Goal: Task Accomplishment & Management: Manage account settings

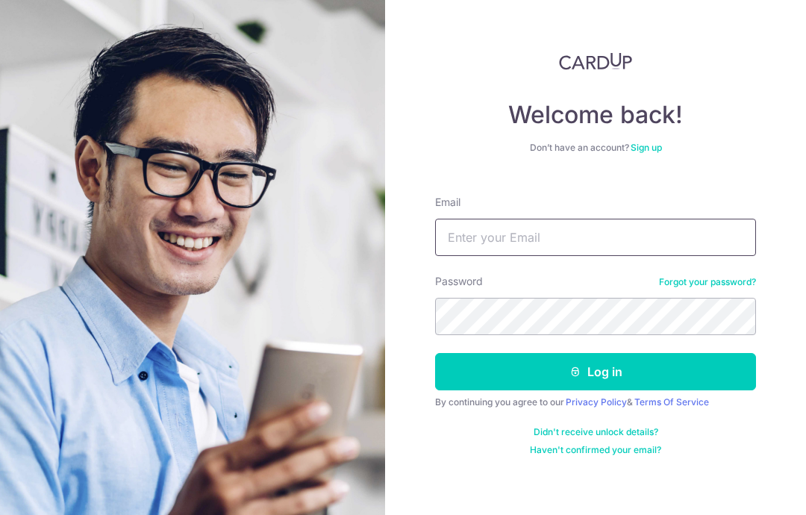
type input "[PERSON_NAME][EMAIL_ADDRESS][PERSON_NAME][DOMAIN_NAME]"
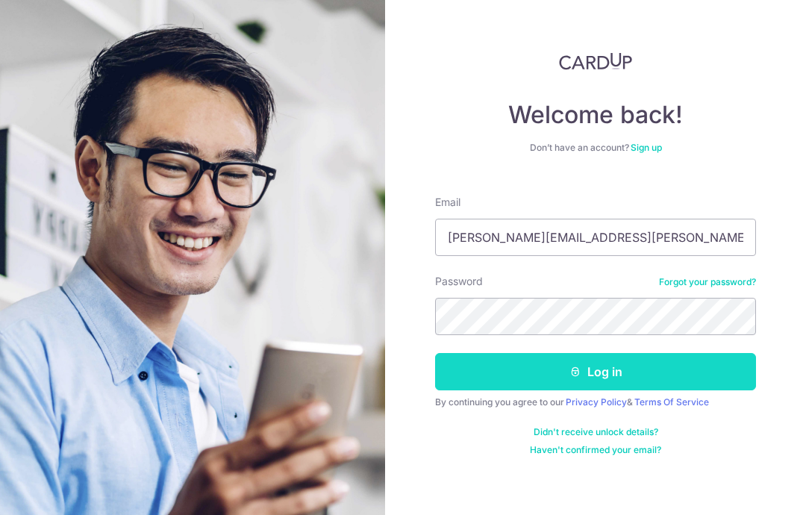
click at [703, 368] on button "Log in" at bounding box center [595, 371] width 321 height 37
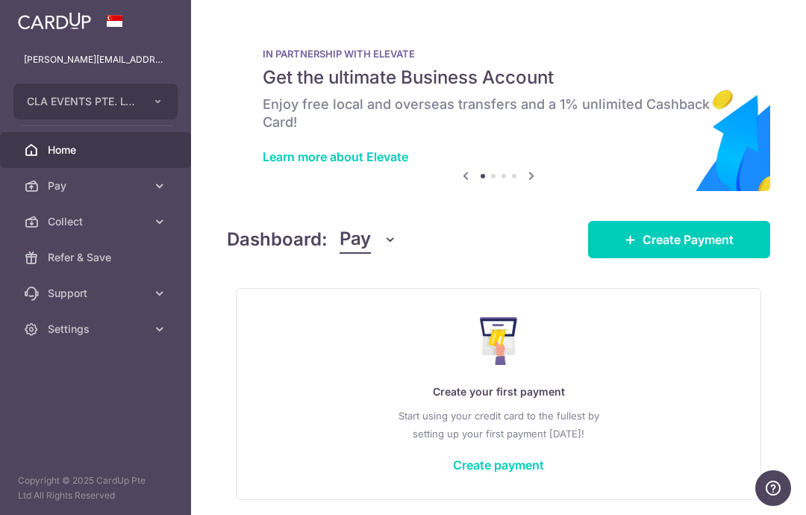
click at [0, 0] on icon "button" at bounding box center [0, 0] width 0 height 0
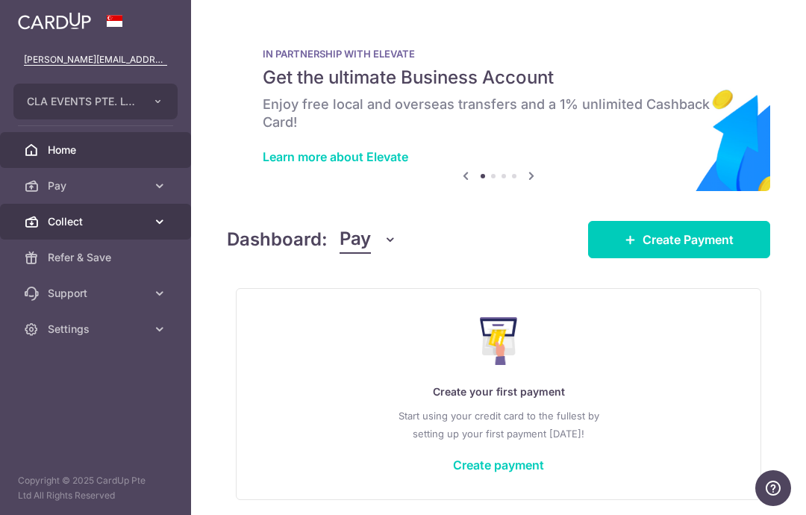
click at [84, 226] on span "Collect" at bounding box center [97, 221] width 99 height 15
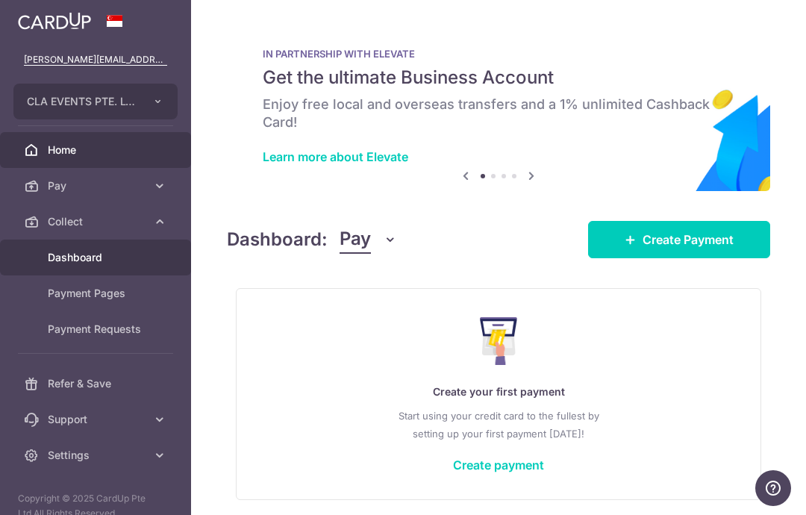
click at [102, 255] on span "Dashboard" at bounding box center [97, 257] width 99 height 15
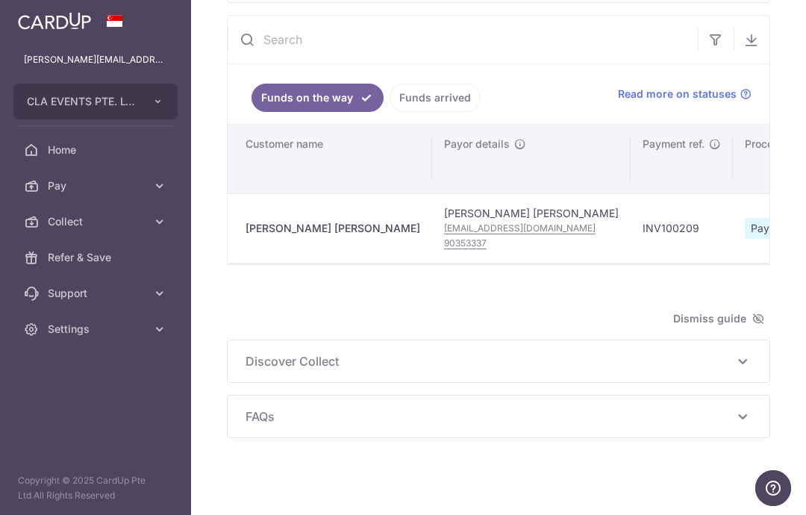
scroll to position [165, 0]
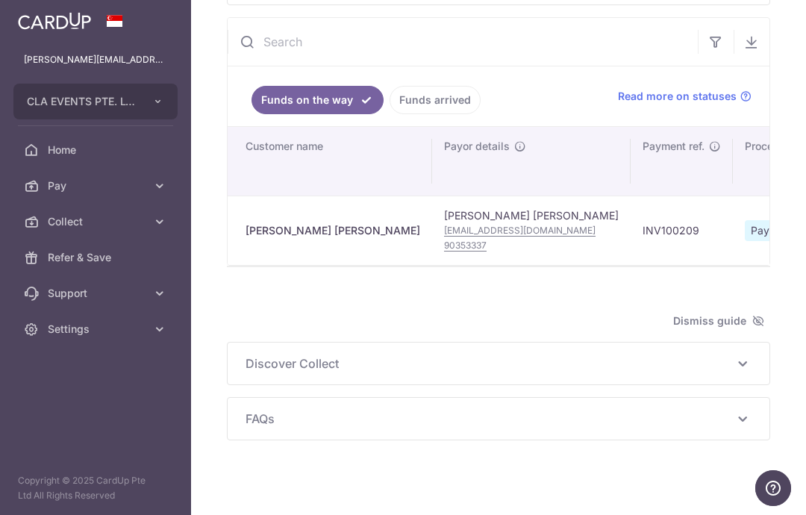
click at [390, 114] on link "Funds arrived" at bounding box center [435, 100] width 91 height 28
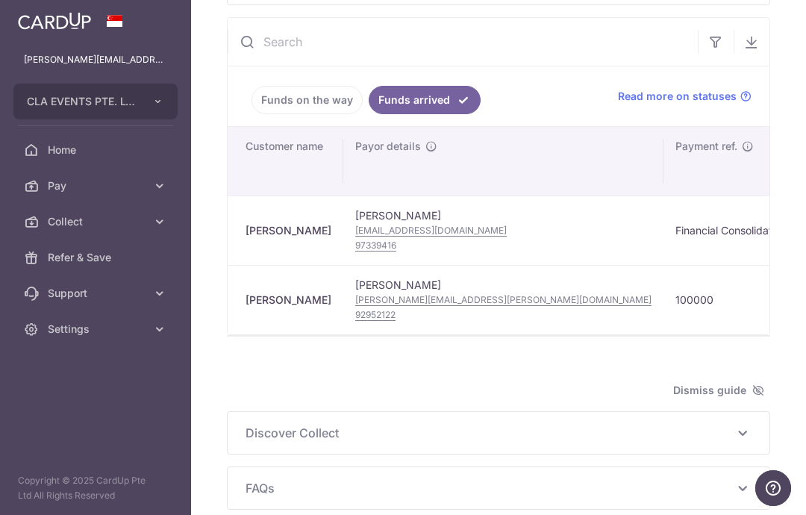
click at [252, 114] on link "Funds on the way" at bounding box center [307, 100] width 111 height 28
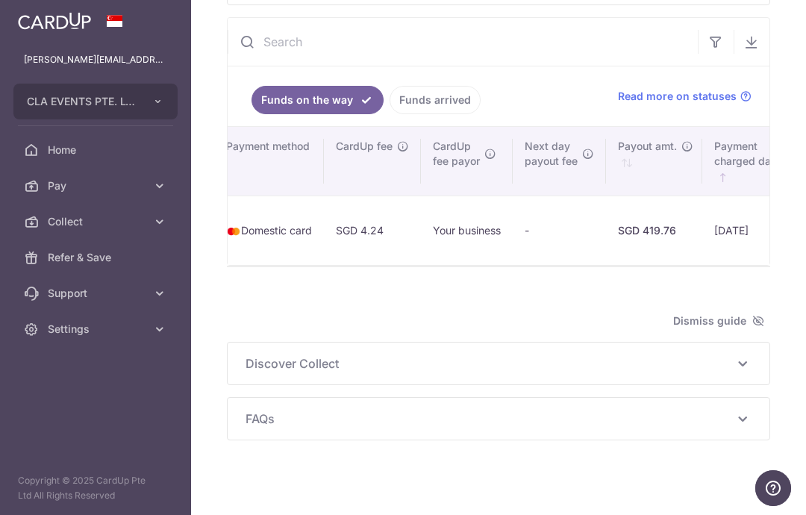
scroll to position [0, 851]
type input "October 2025"
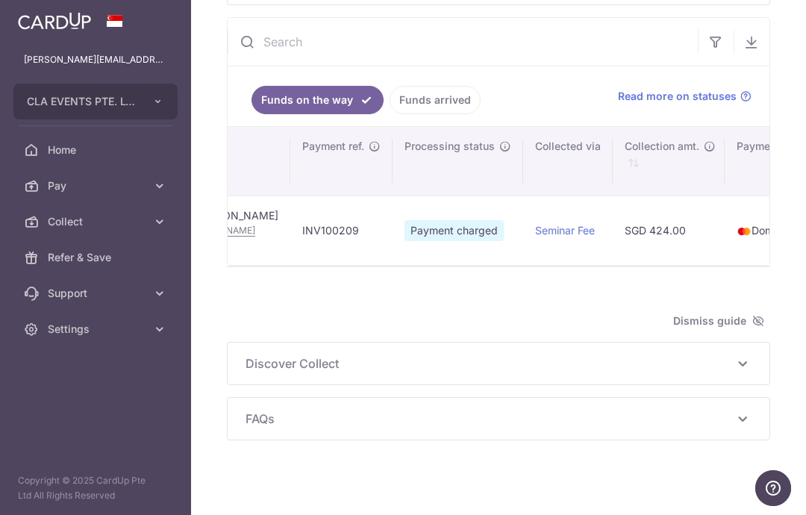
scroll to position [0, 340]
